Goal: Task Accomplishment & Management: Use online tool/utility

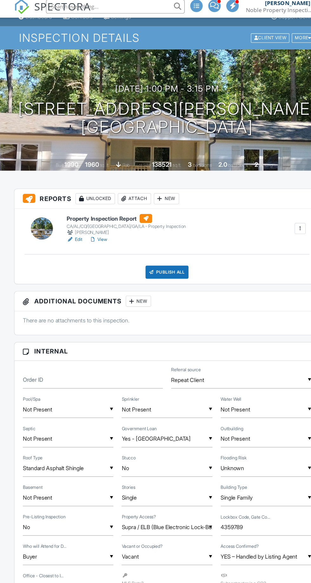
scroll to position [9, 0]
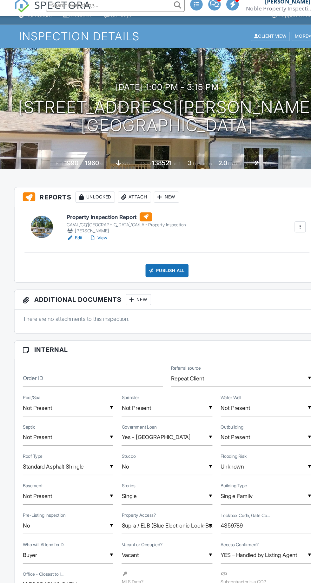
click at [163, 253] on div "Publish All" at bounding box center [156, 253] width 40 height 12
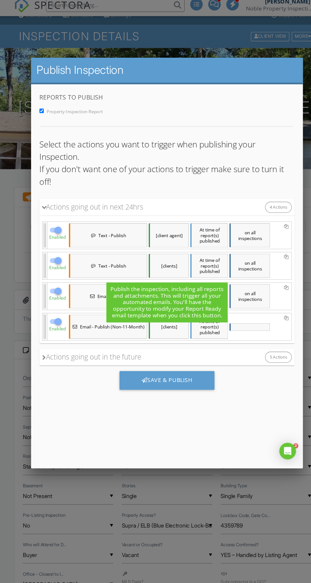
scroll to position [0, 0]
click at [174, 347] on div "Save & Publish" at bounding box center [155, 355] width 87 height 17
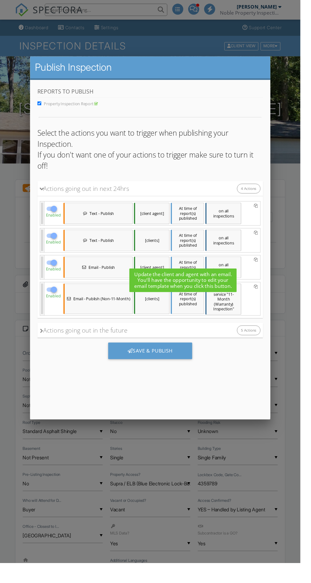
click at [180, 352] on div "Save & Publish" at bounding box center [154, 360] width 87 height 17
